Goal: Task Accomplishment & Management: Use online tool/utility

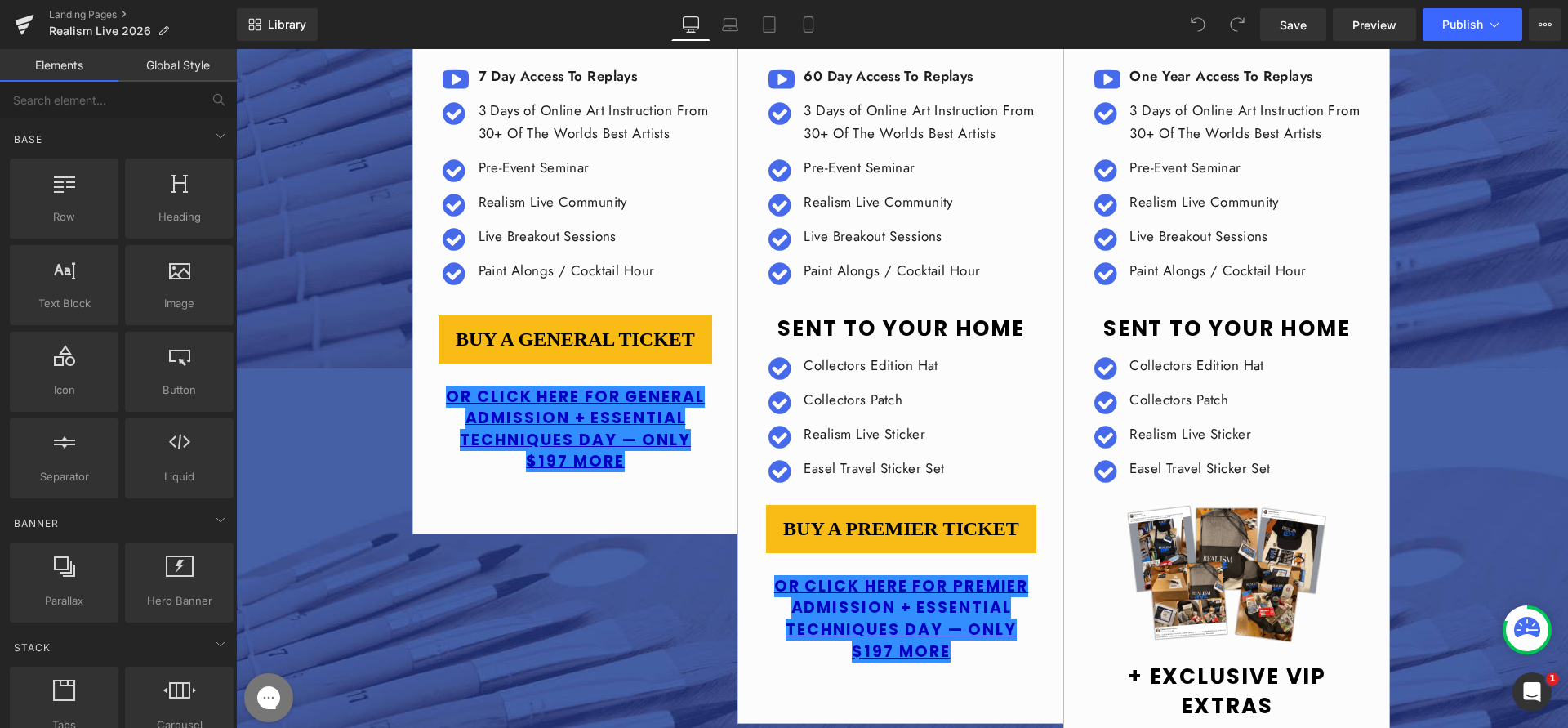
scroll to position [409, 0]
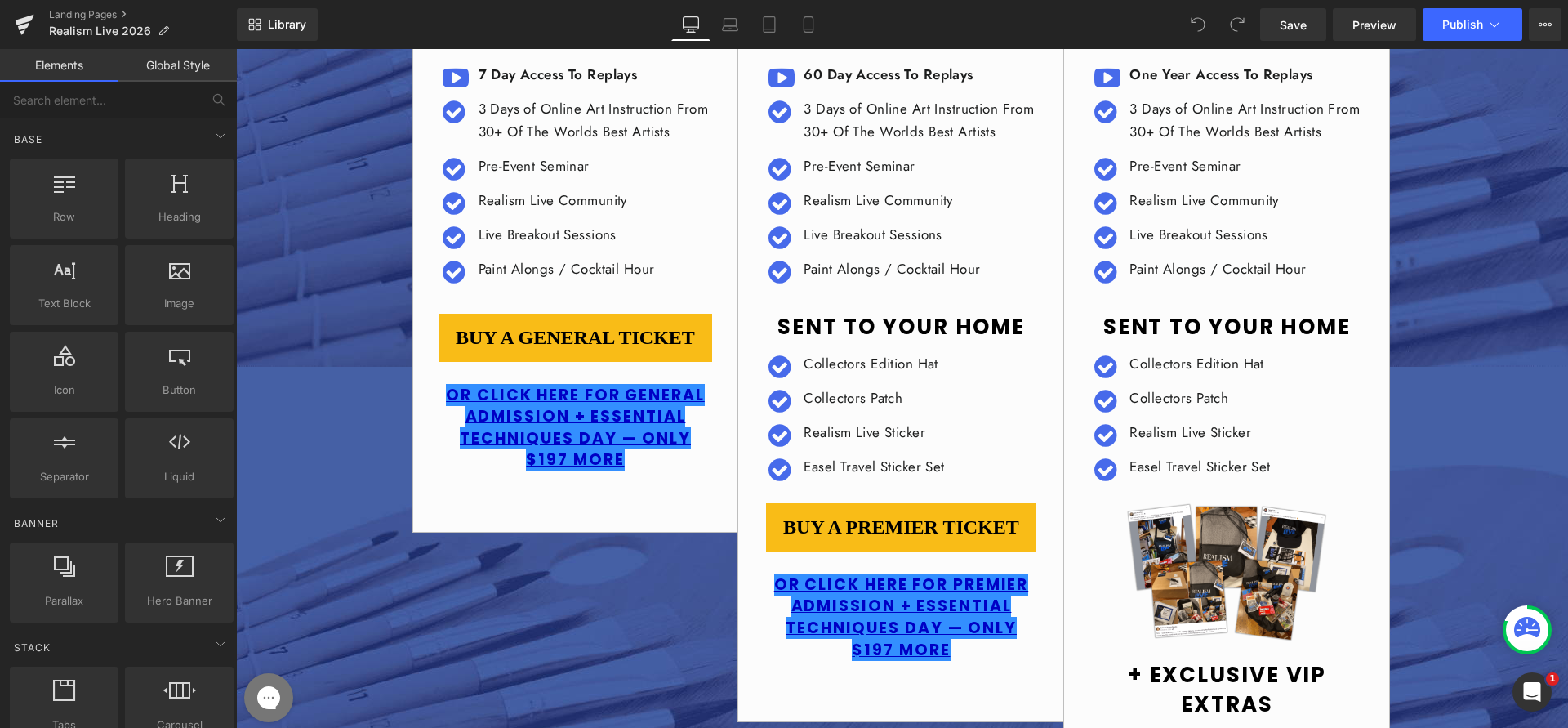
click at [598, 508] on div "Icon ​7 Day Access To Replays Text Block" at bounding box center [576, 273] width 326 height 468
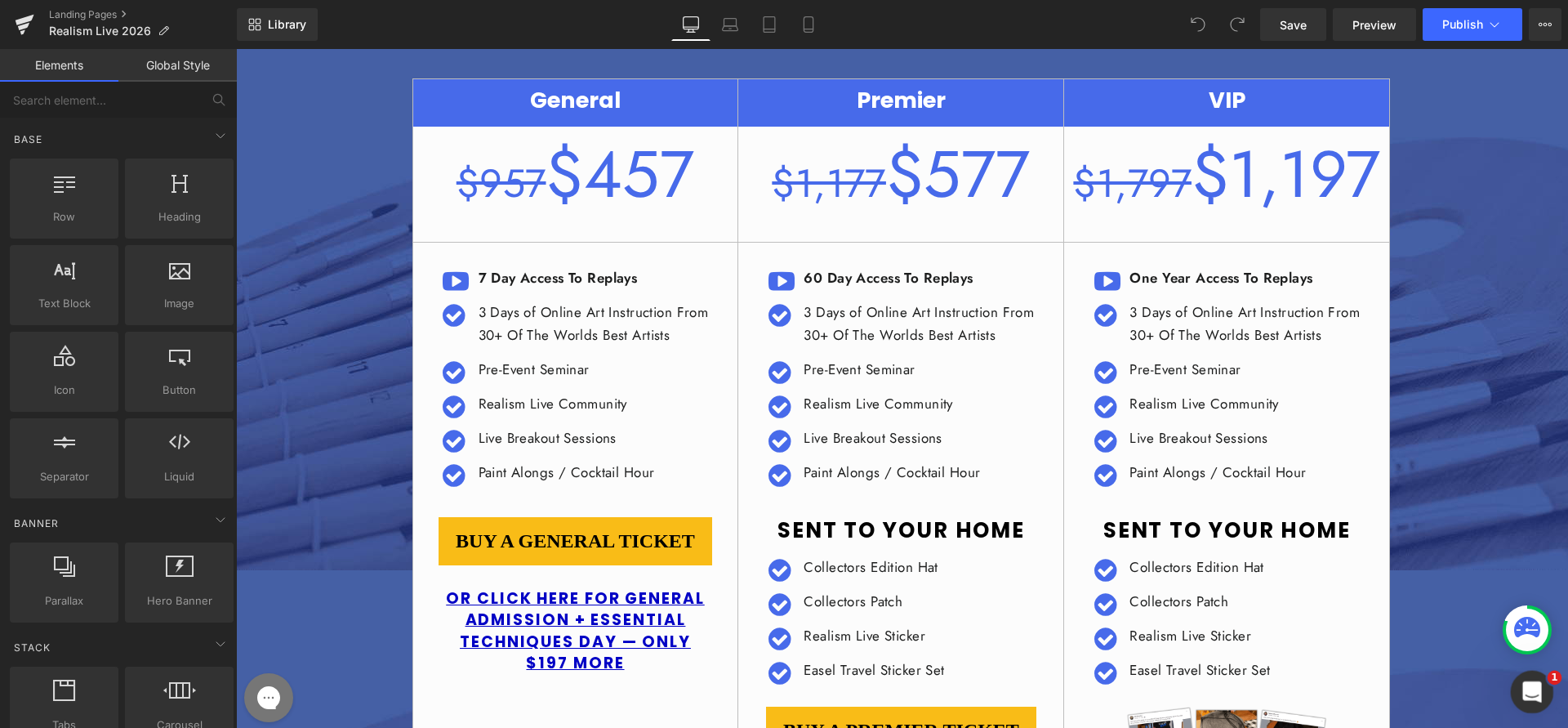
scroll to position [0, 0]
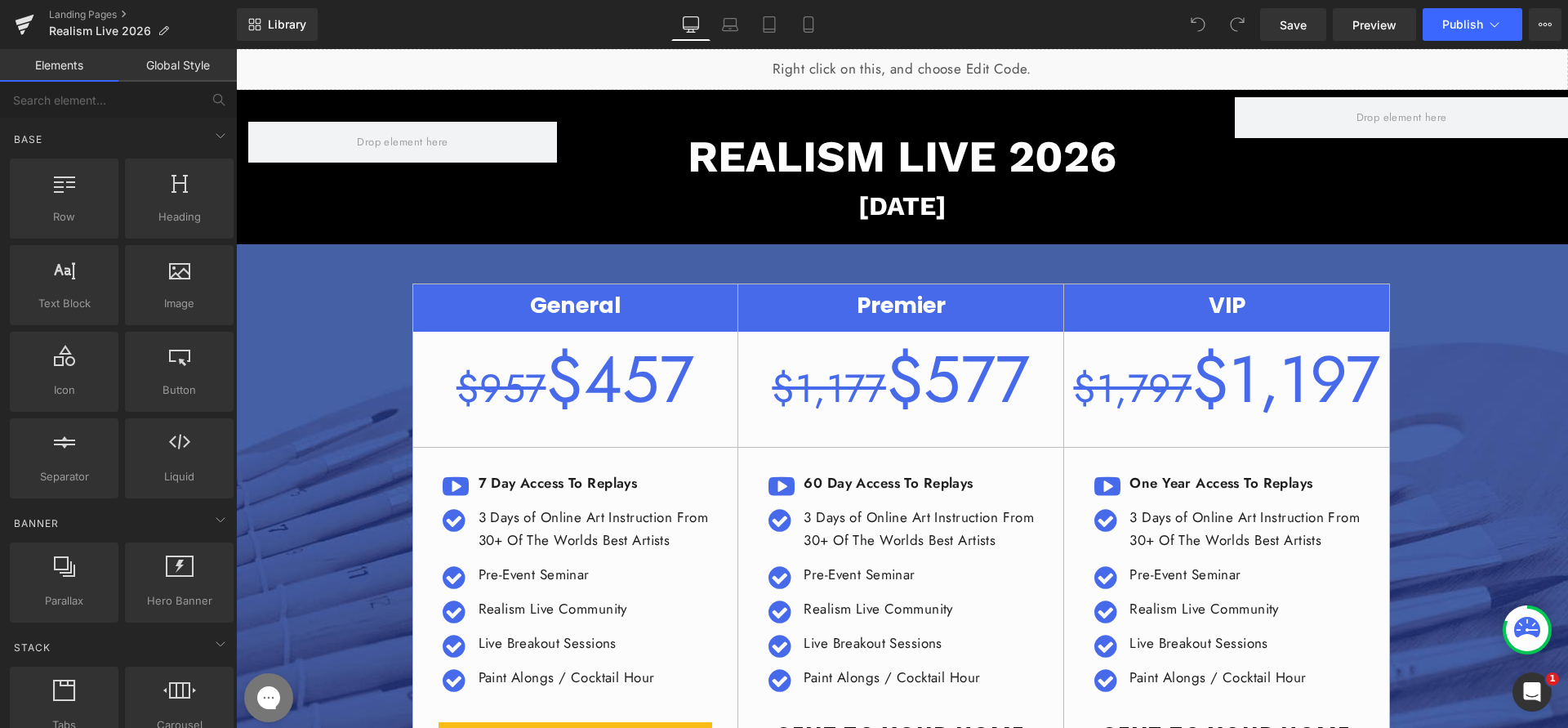
click at [906, 200] on b "[DATE]" at bounding box center [902, 206] width 88 height 31
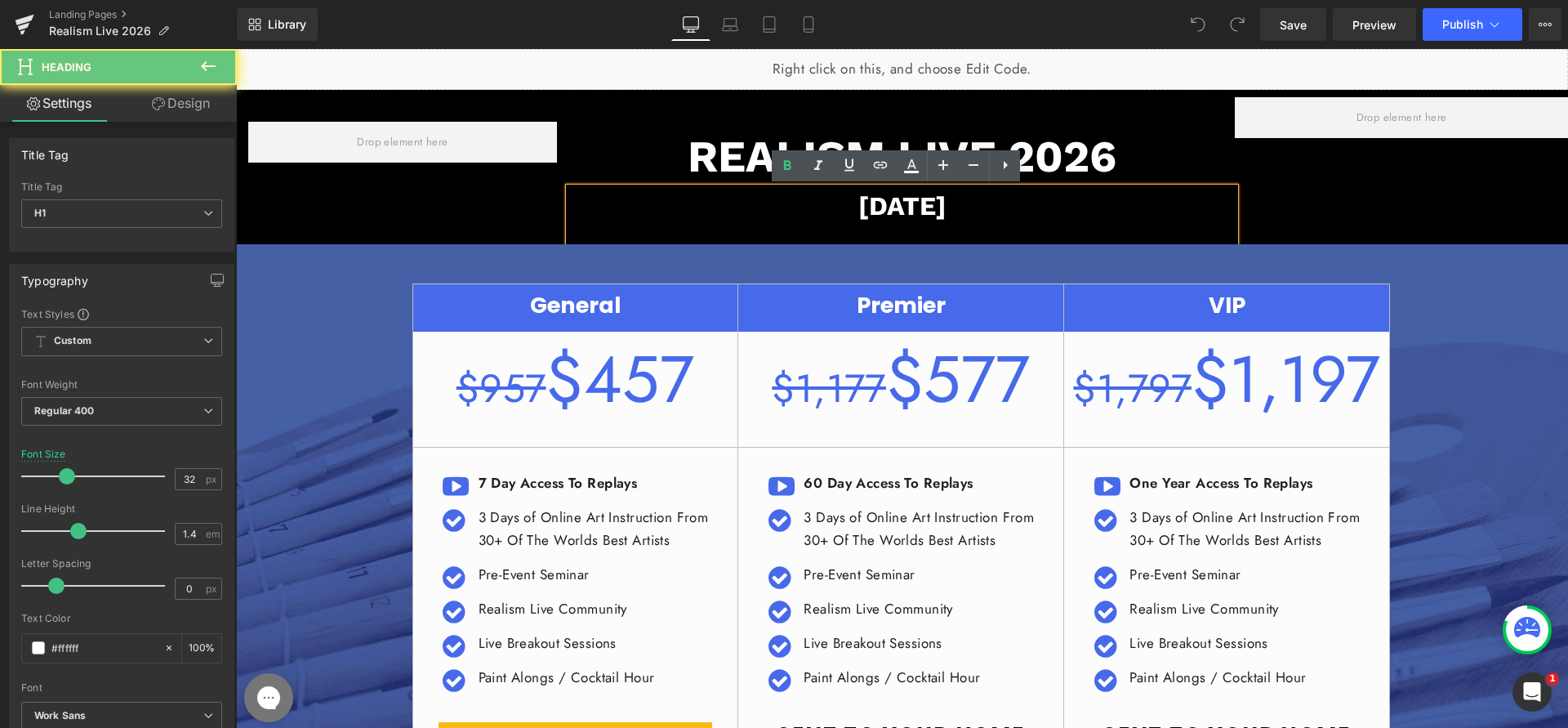
click at [931, 206] on b "[DATE]" at bounding box center [902, 206] width 88 height 31
drag, startPoint x: 940, startPoint y: 207, endPoint x: 739, endPoint y: 198, distance: 201.2
click at [739, 198] on h1 "[DATE]" at bounding box center [903, 206] width 667 height 37
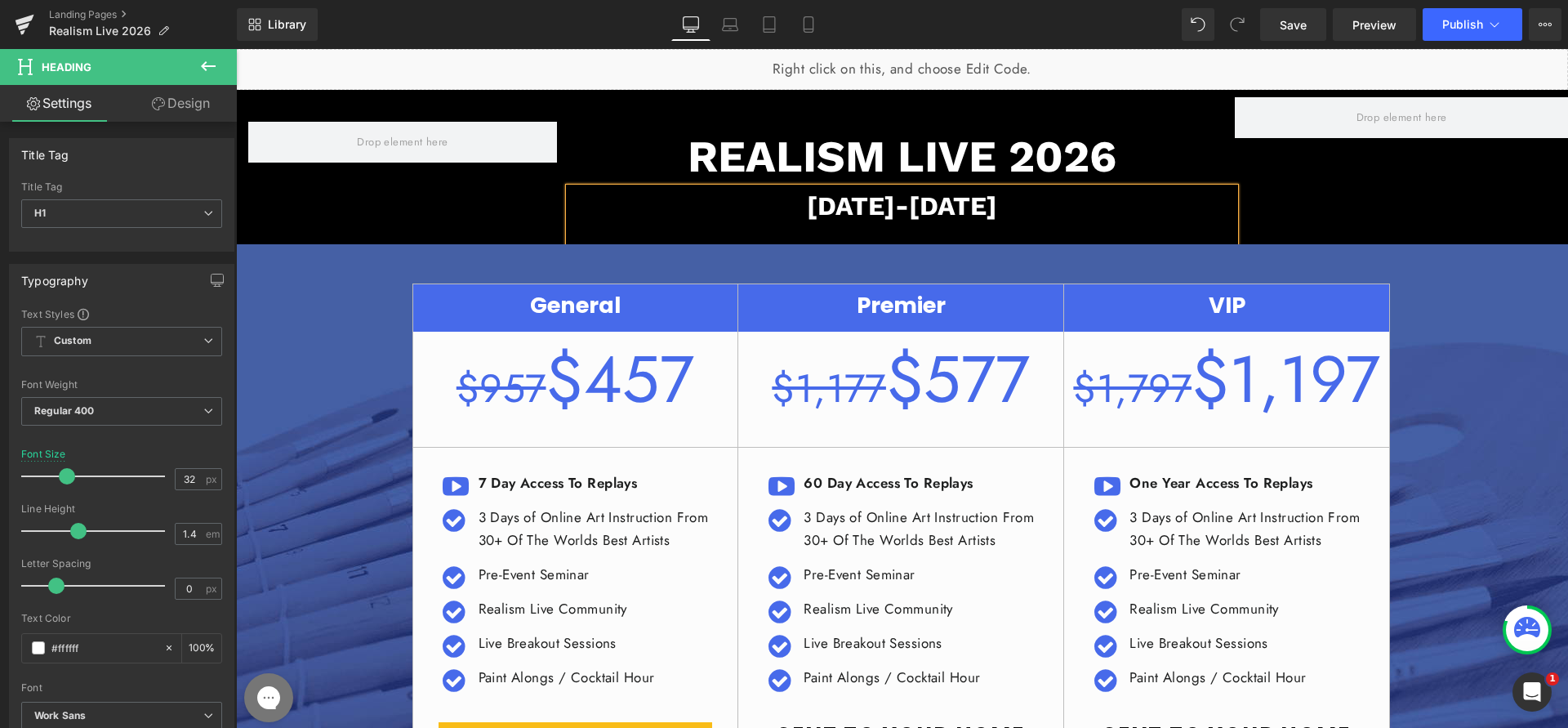
click at [1370, 224] on div "Row REALISM LIVE 2026 Heading [DATE]-[DATE] Heading Row" at bounding box center [902, 167] width 1333 height 154
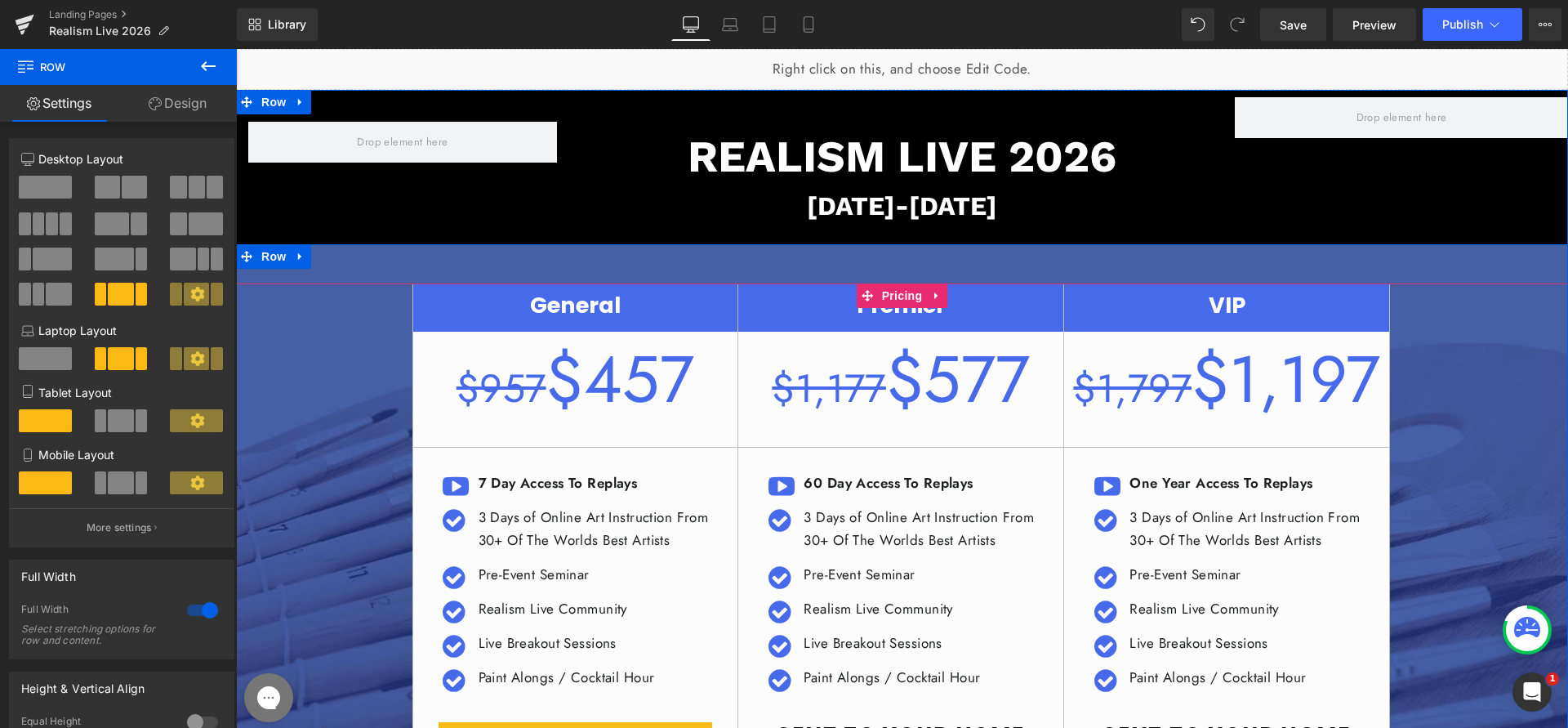
click at [484, 476] on strong "​7 Day Access To Replays" at bounding box center [558, 483] width 159 height 19
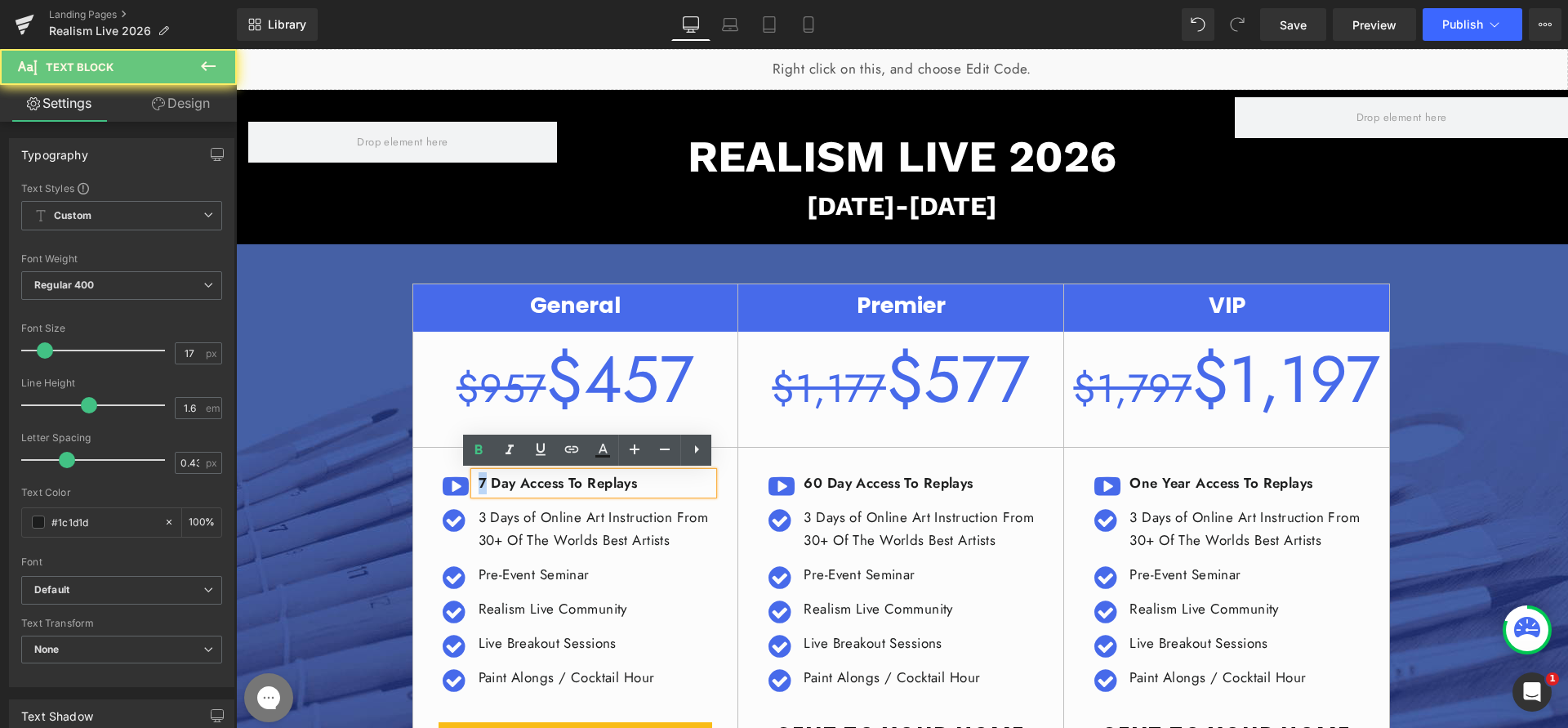
click at [479, 482] on strong "​7 Day Access To Replays" at bounding box center [558, 483] width 159 height 19
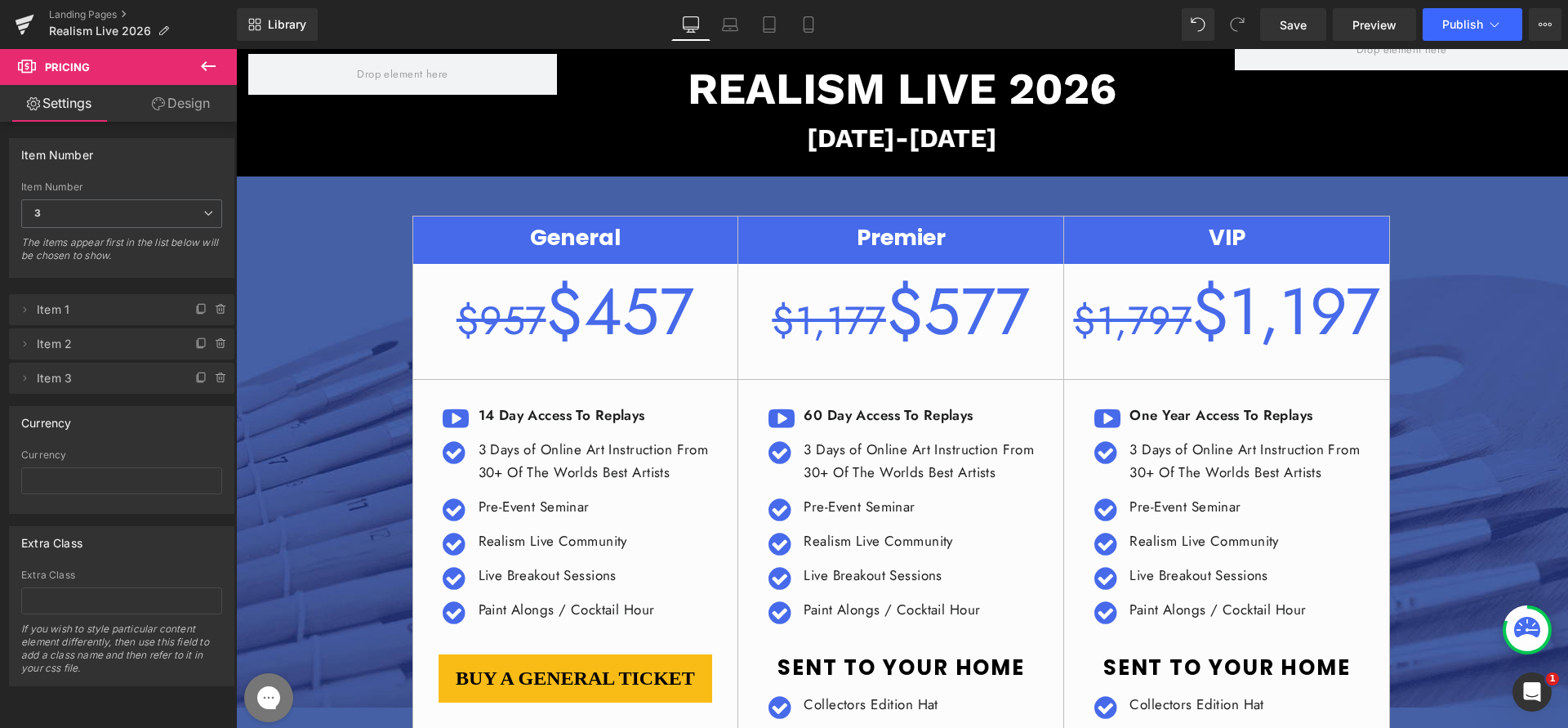
scroll to position [149, 0]
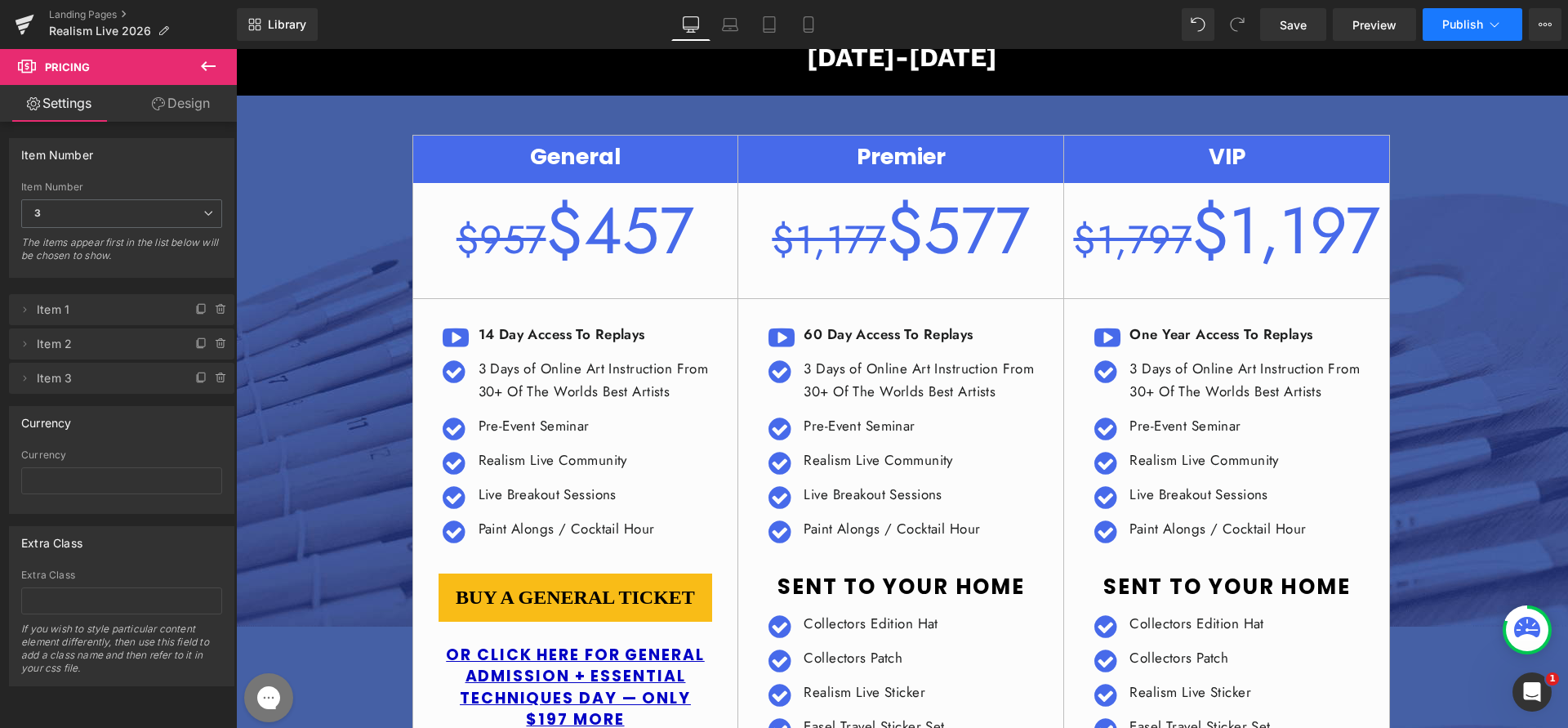
click at [1474, 16] on button "Publish" at bounding box center [1473, 24] width 100 height 32
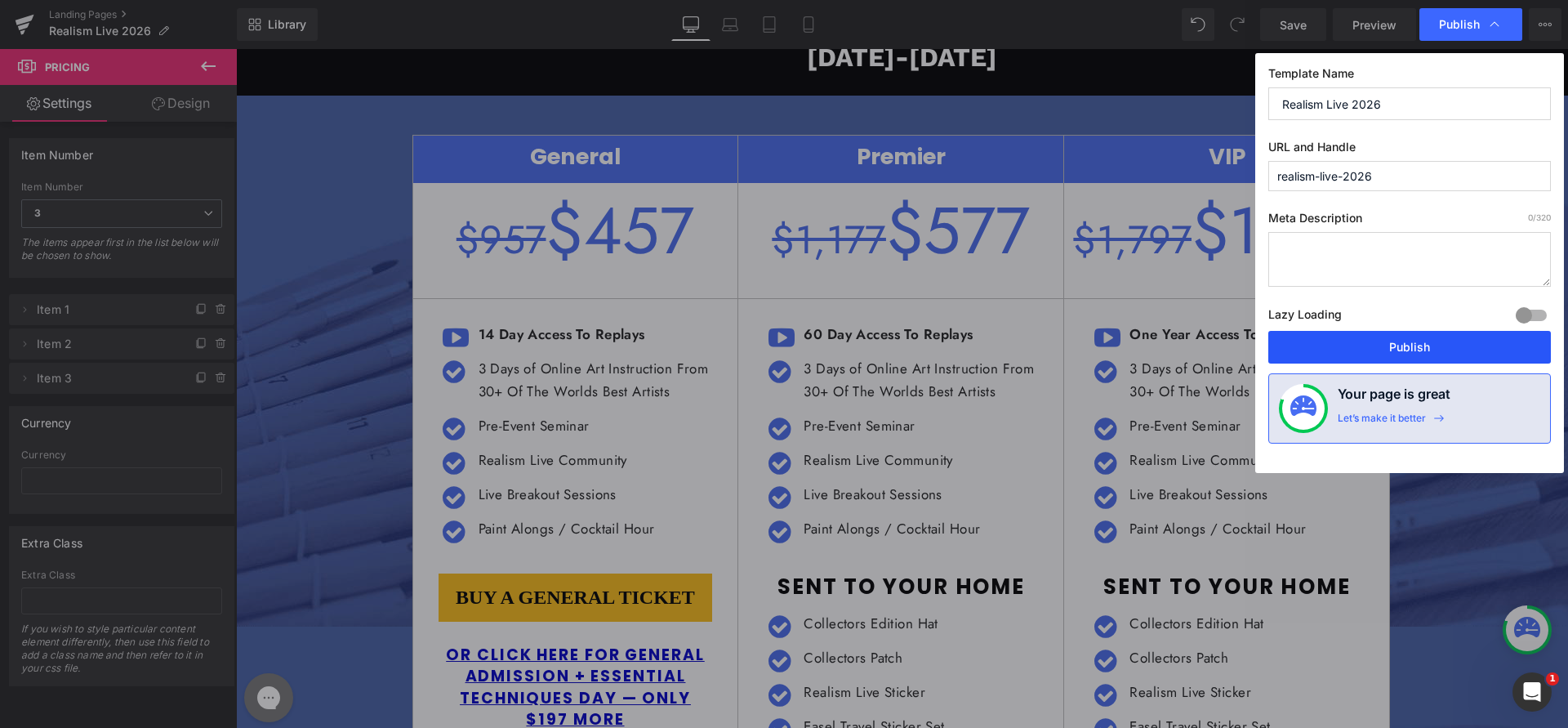
drag, startPoint x: 1370, startPoint y: 345, endPoint x: 1134, endPoint y: 299, distance: 240.4
click at [1370, 345] on button "Publish" at bounding box center [1410, 346] width 283 height 32
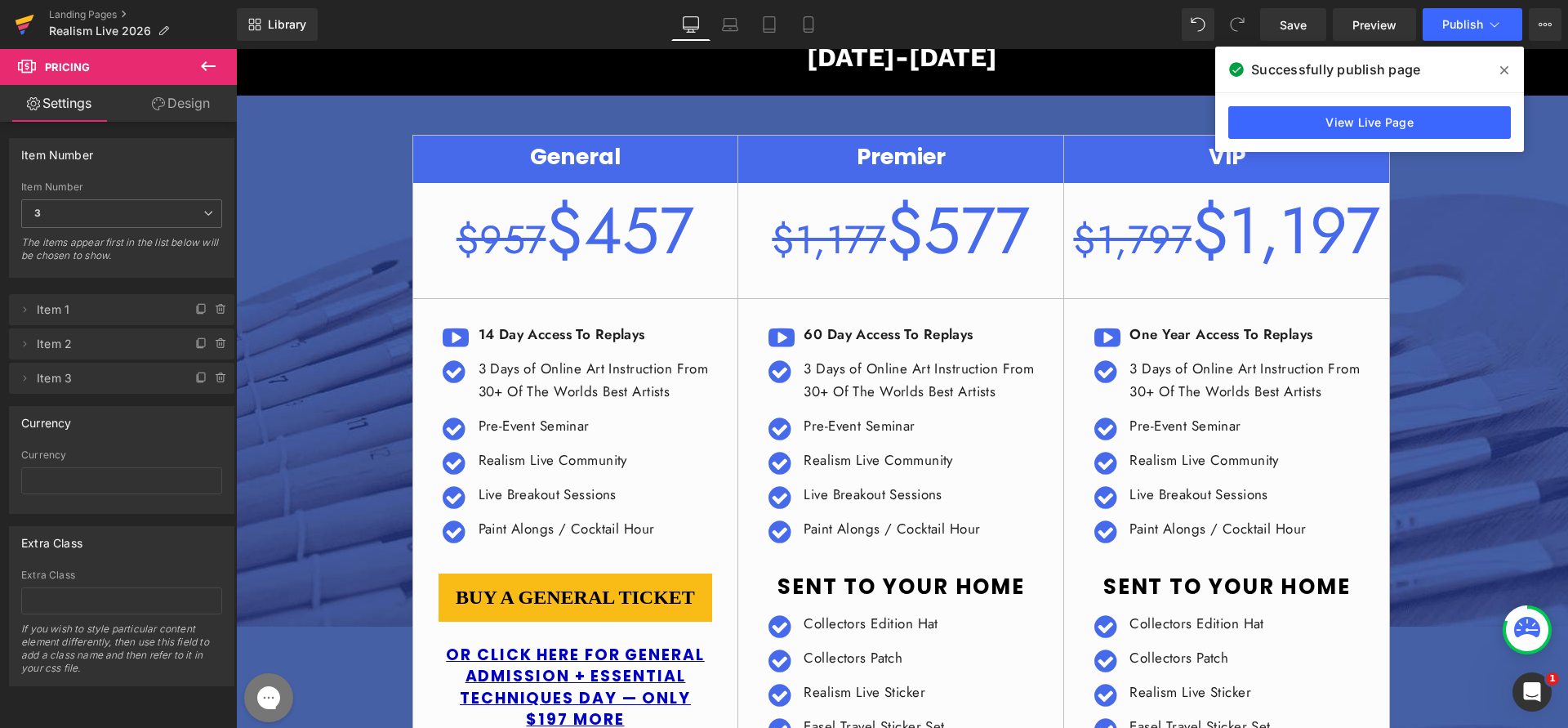
click at [3, 21] on link at bounding box center [24, 24] width 49 height 49
